Goal: Obtain resource: Download file/media

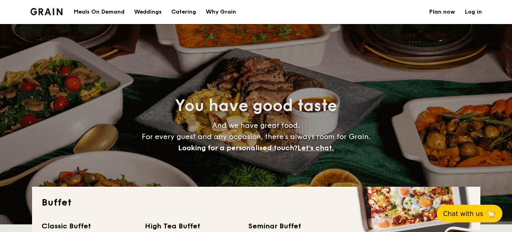
select select
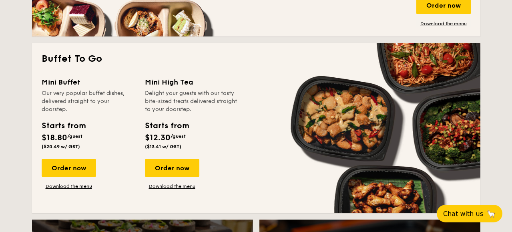
scroll to position [504, 0]
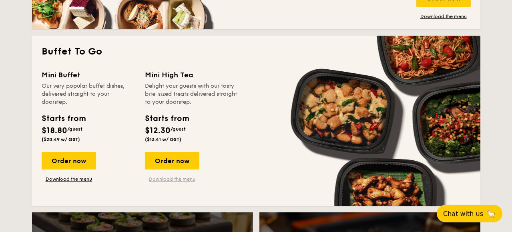
click at [163, 176] on link "Download the menu" at bounding box center [172, 179] width 54 height 6
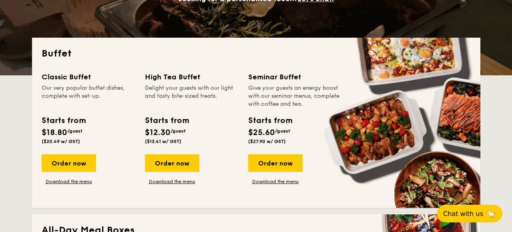
scroll to position [148, 0]
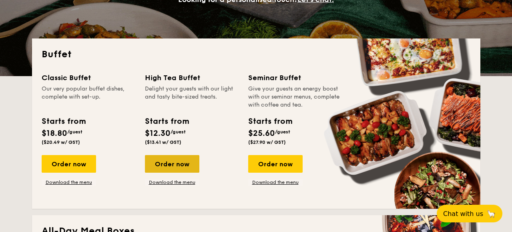
click at [160, 170] on div "Order now" at bounding box center [172, 164] width 54 height 18
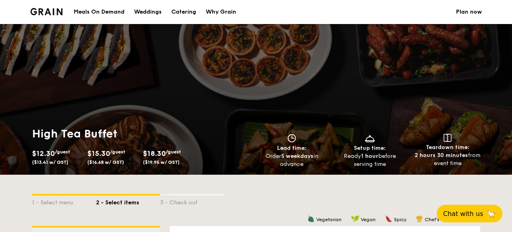
select select
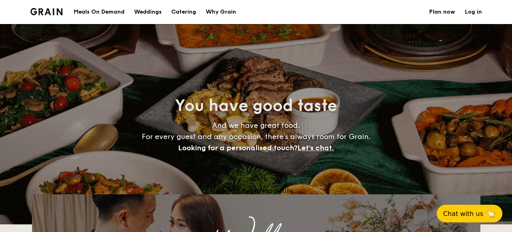
scroll to position [148, 0]
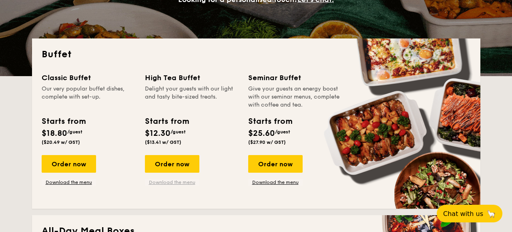
click at [167, 184] on link "Download the menu" at bounding box center [172, 182] width 54 height 6
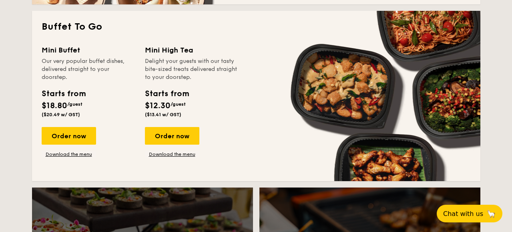
scroll to position [530, 0]
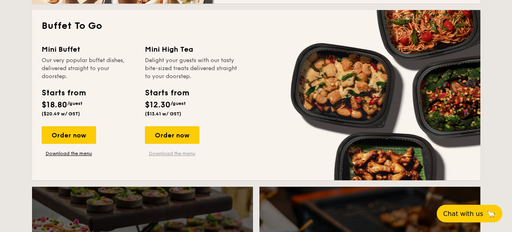
click at [160, 152] on link "Download the menu" at bounding box center [172, 153] width 54 height 6
